Goal: Task Accomplishment & Management: Use online tool/utility

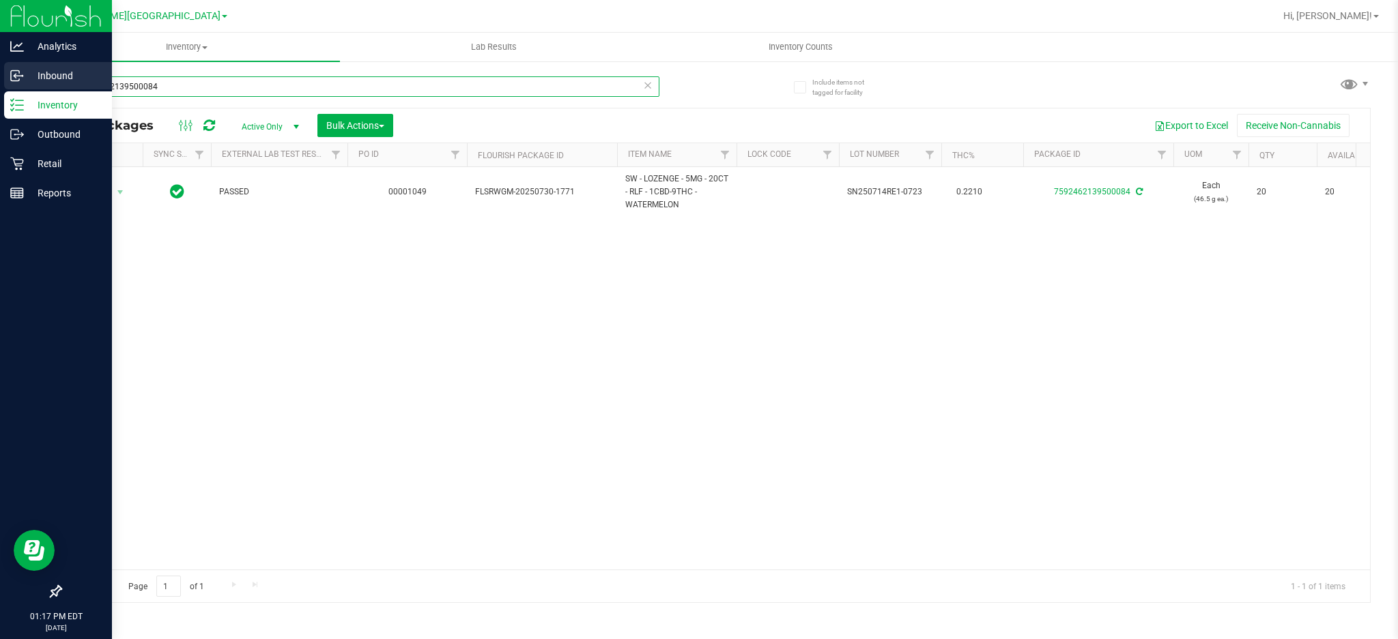
drag, startPoint x: 205, startPoint y: 83, endPoint x: 0, endPoint y: 87, distance: 204.8
click at [0, 87] on div "Analytics Inbound Inventory Outbound Retail Reports 01:17 PM EDT [DATE] 08/27 […" at bounding box center [699, 319] width 1398 height 639
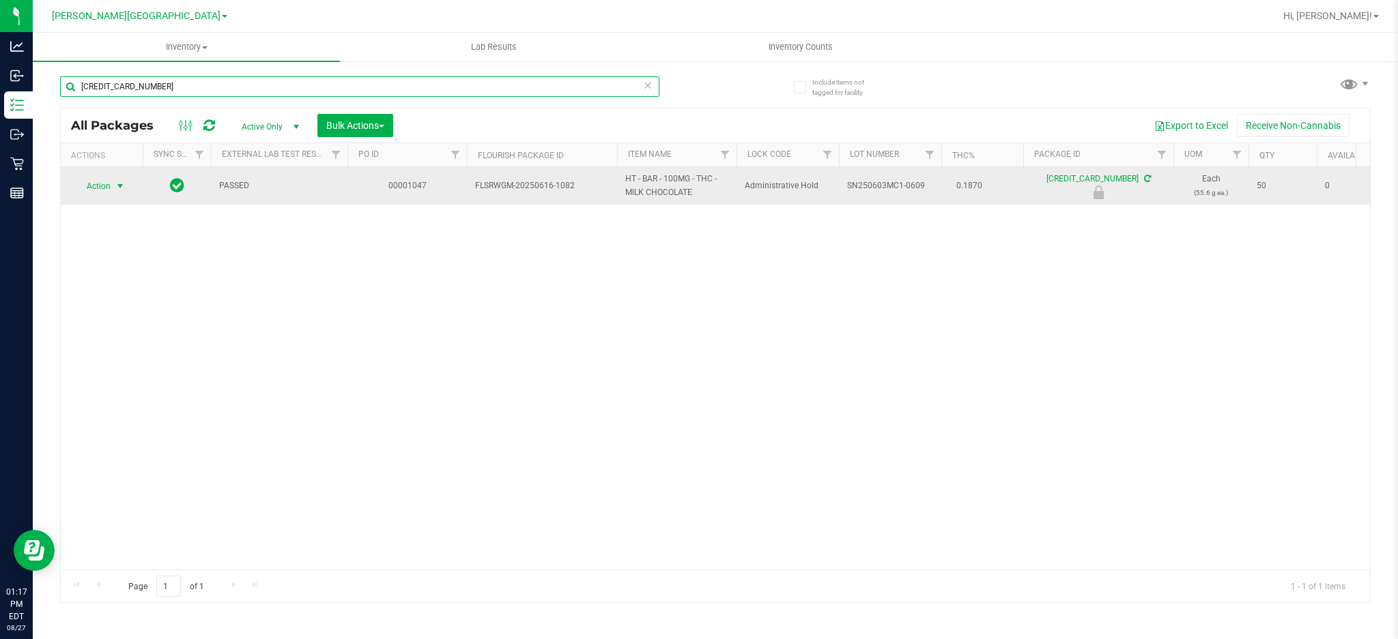
type input "[CREDIT_CARD_NUMBER]"
click at [117, 184] on span "select" at bounding box center [120, 186] width 11 height 11
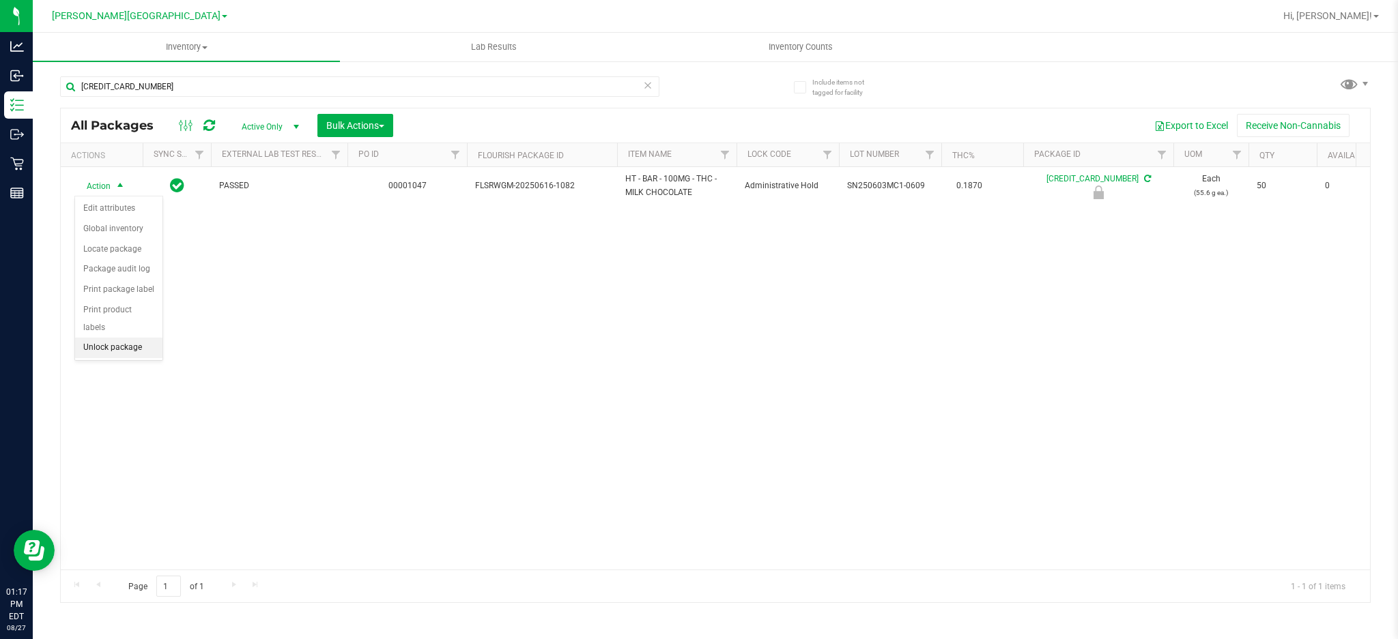
click at [134, 347] on li "Unlock package" at bounding box center [118, 348] width 87 height 20
